Goal: Transaction & Acquisition: Obtain resource

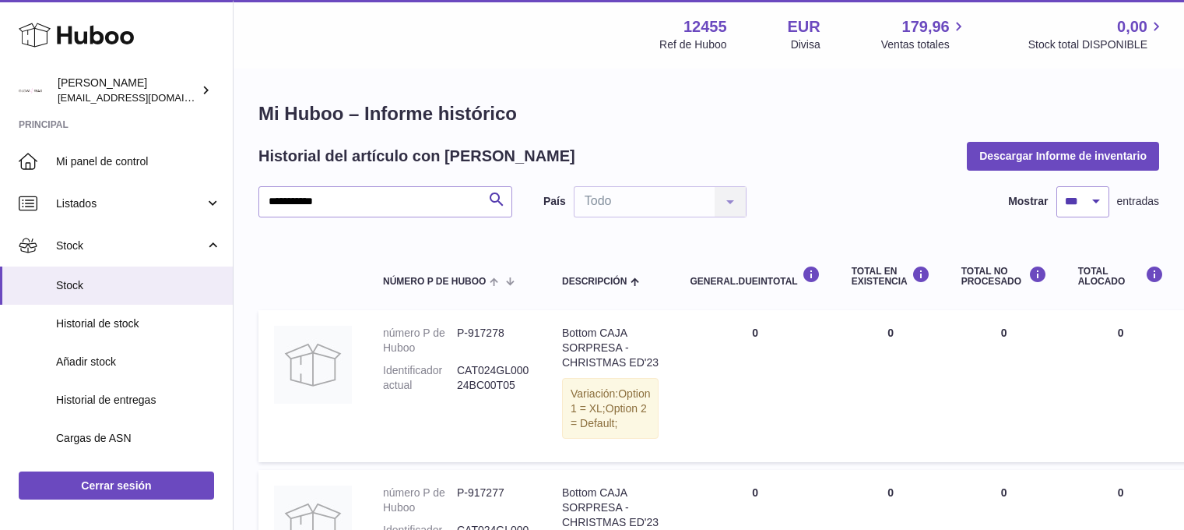
select select "***"
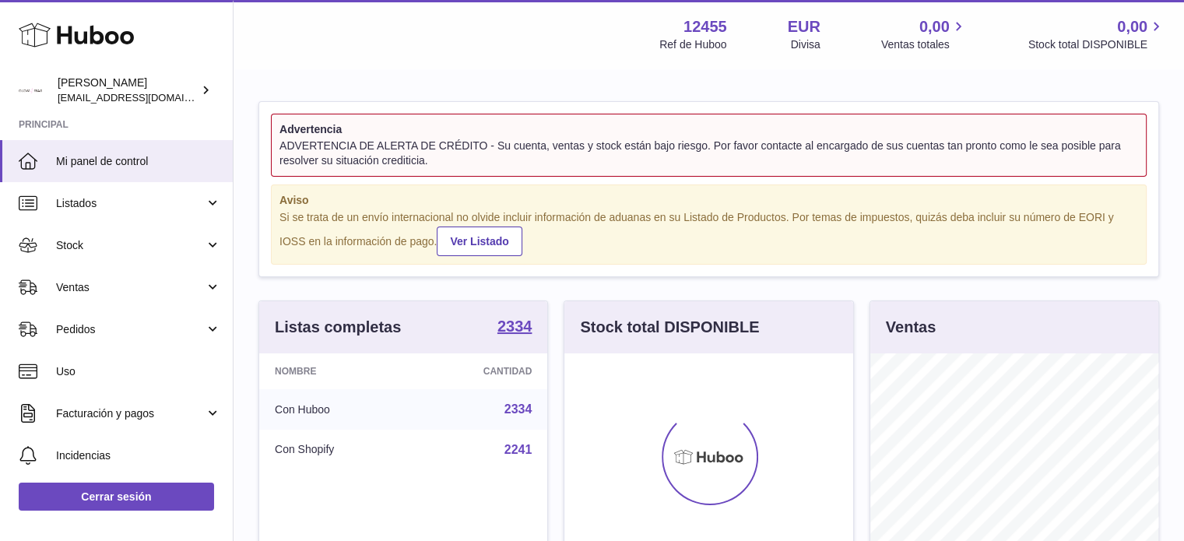
scroll to position [243, 292]
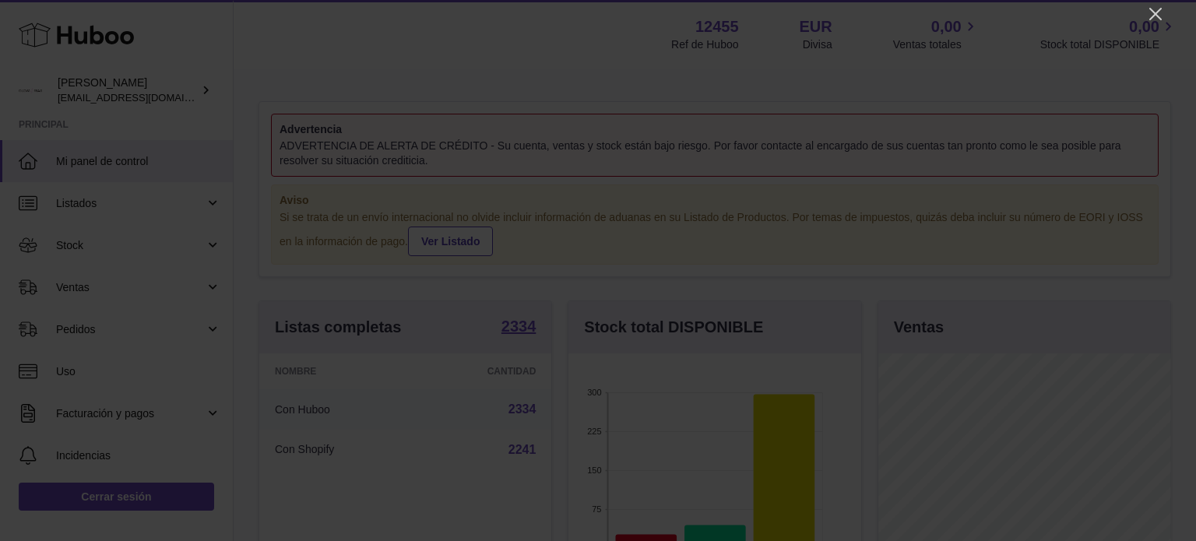
click at [1155, 10] on icon "Close" at bounding box center [1155, 14] width 19 height 19
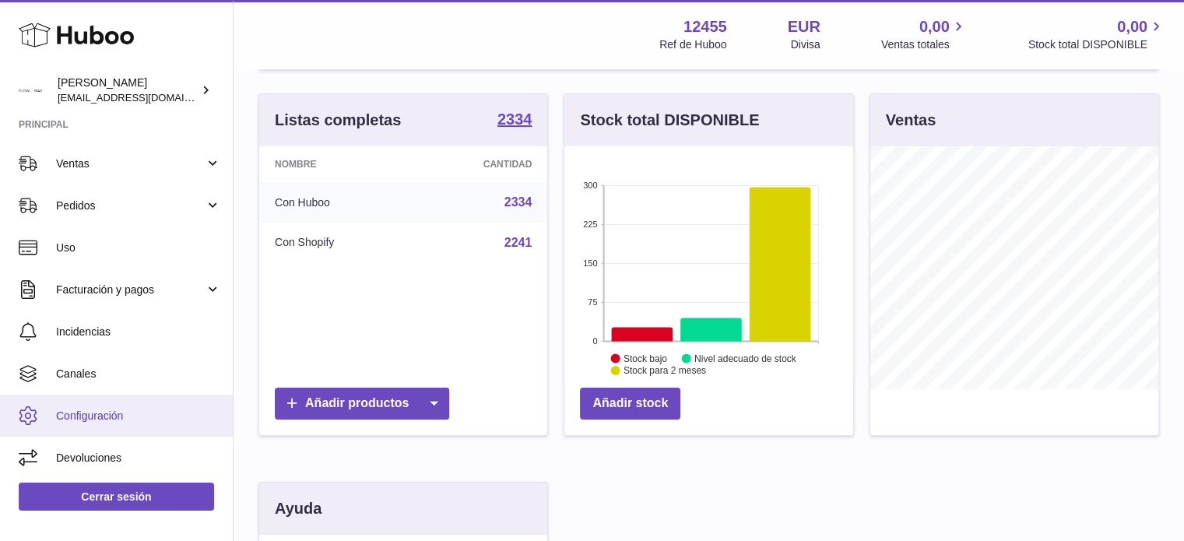
scroll to position [97, 0]
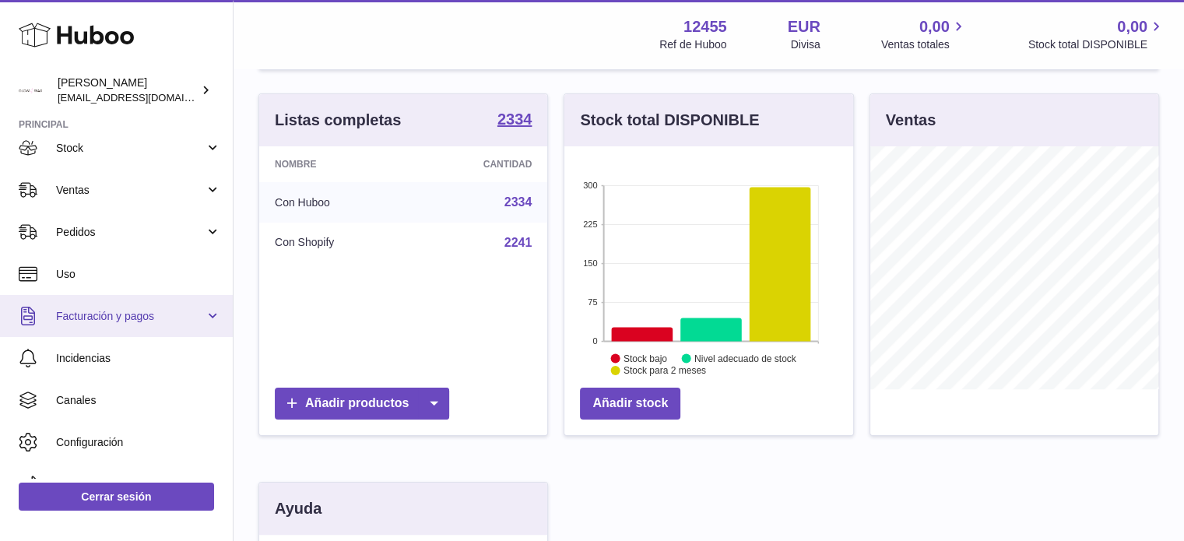
click at [128, 318] on span "Facturación y pagos" at bounding box center [130, 316] width 149 height 15
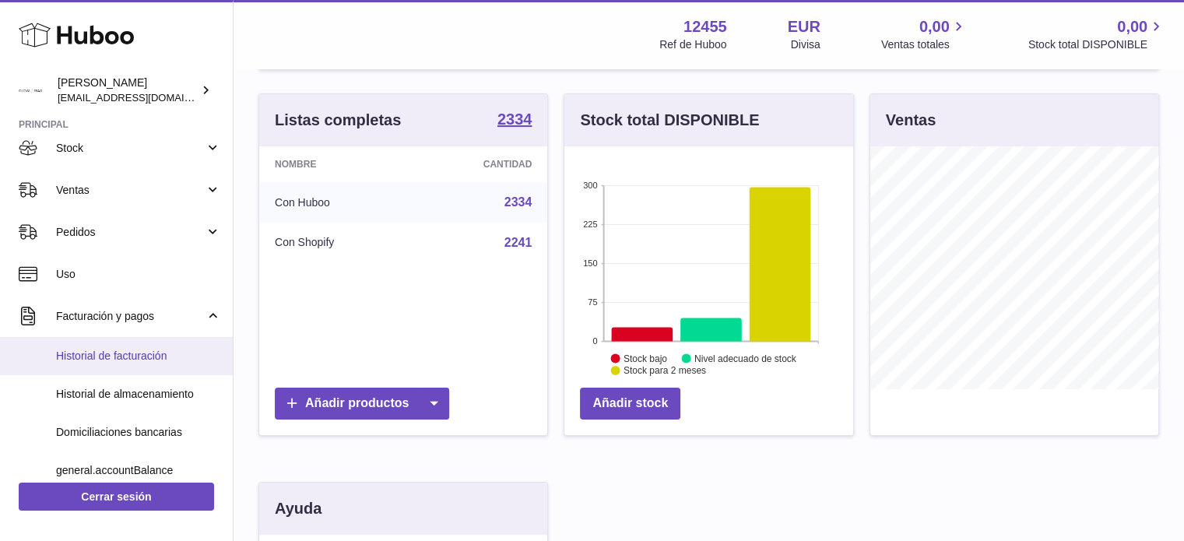
click at [125, 354] on span "Historial de facturación" at bounding box center [138, 356] width 165 height 15
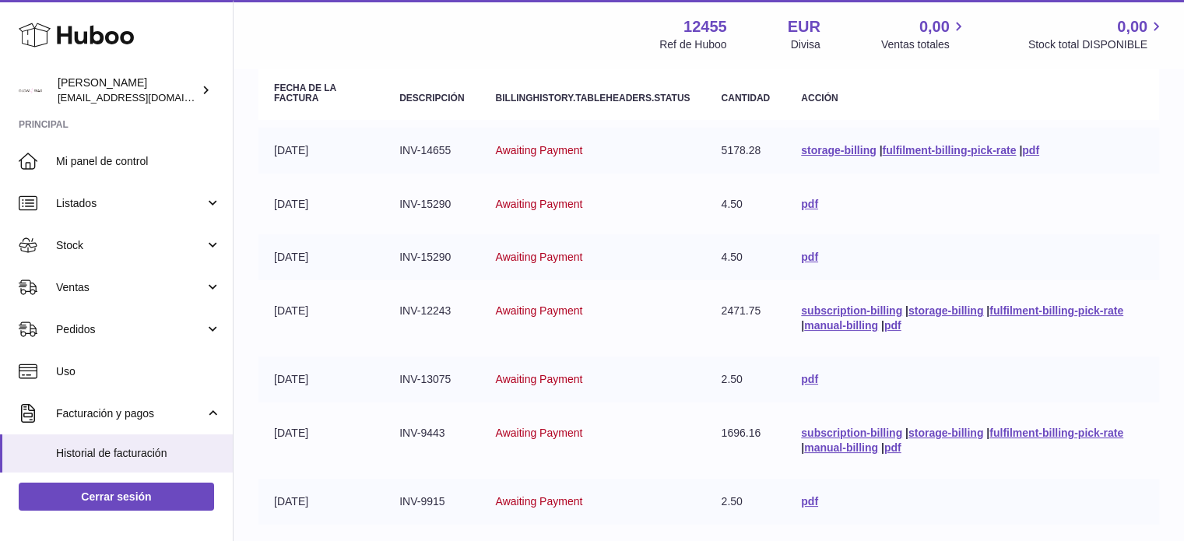
scroll to position [181, 0]
click at [856, 320] on link "manual-billing" at bounding box center [841, 326] width 74 height 12
click at [848, 314] on link "subscription-billing" at bounding box center [851, 311] width 101 height 12
click at [894, 323] on link "pdf" at bounding box center [893, 326] width 17 height 12
copy td "INV-13075"
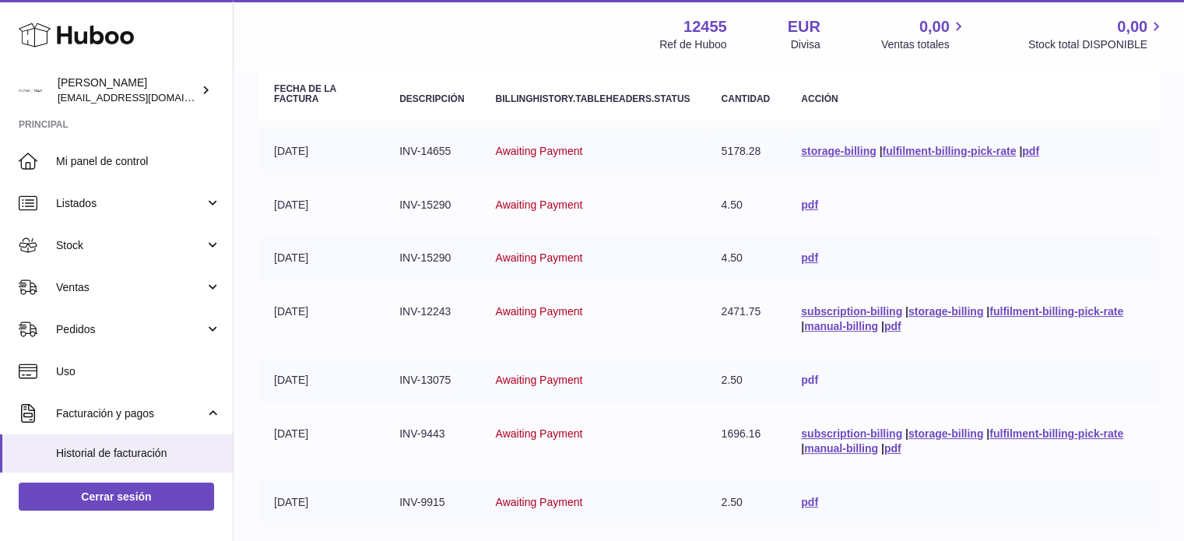
click at [807, 375] on link "pdf" at bounding box center [809, 380] width 17 height 12
